Goal: Task Accomplishment & Management: Manage account settings

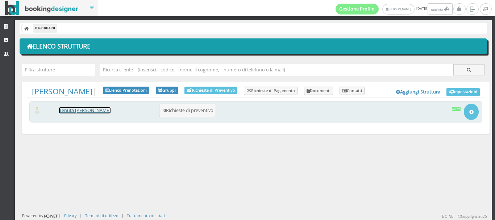
click at [83, 111] on link "Tenuta [PERSON_NAME]" at bounding box center [84, 110] width 51 height 6
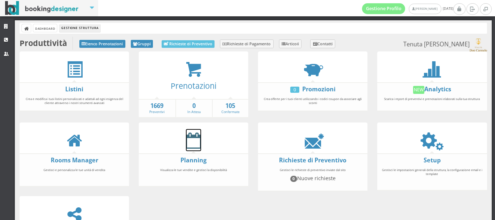
click at [192, 140] on icon at bounding box center [193, 140] width 15 height 16
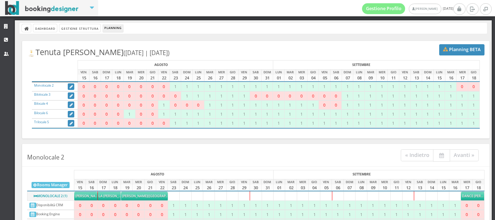
click at [365, 155] on h4 "Monolocale 2 « Indietro Avanti »" at bounding box center [255, 157] width 467 height 20
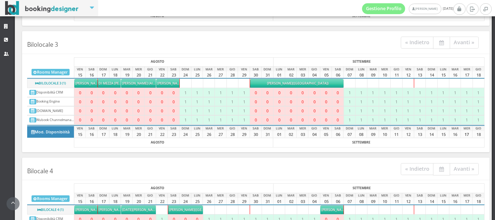
scroll to position [249, 0]
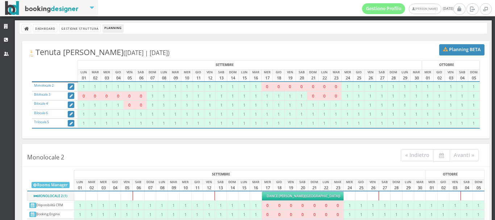
drag, startPoint x: 392, startPoint y: 106, endPoint x: 309, endPoint y: 145, distance: 91.7
click at [320, 129] on div "SETTEMBRE OTTOBRE LUN 01 MAR 02 MER 03 GIO 04 VEN 05 SAB 06 DOM 07 LUN 08 MAR 0…" at bounding box center [255, 97] width 457 height 74
